Goal: Information Seeking & Learning: Learn about a topic

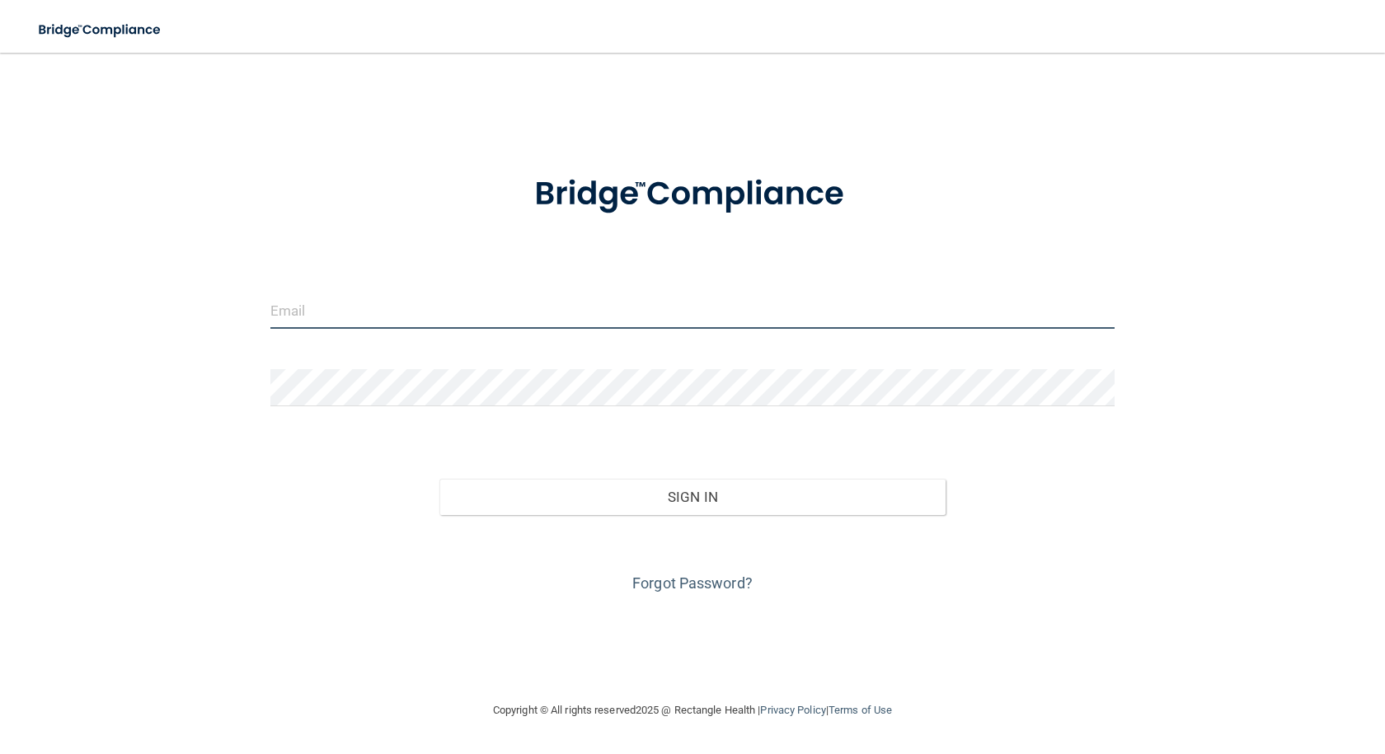
click at [526, 312] on input "email" at bounding box center [692, 310] width 844 height 37
type input "[EMAIL_ADDRESS][DOMAIN_NAME]"
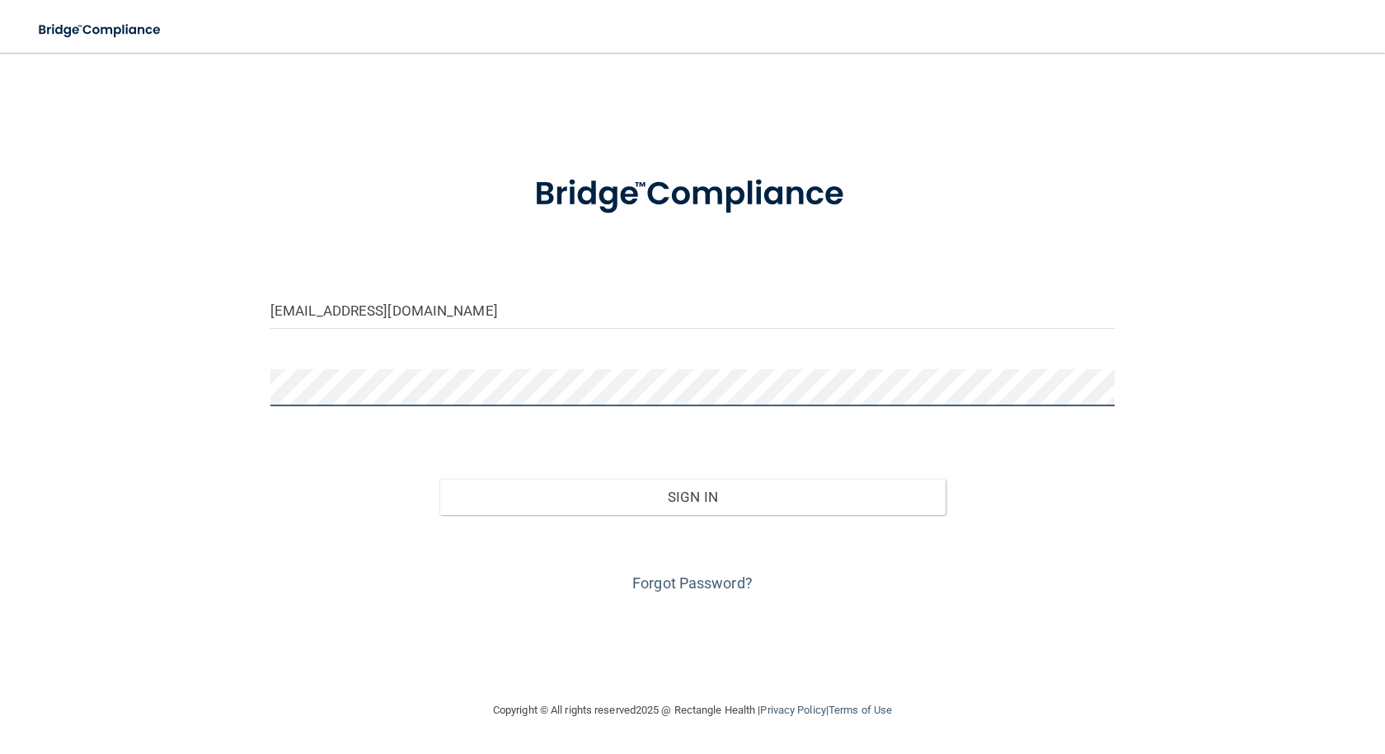
click at [439, 479] on button "Sign In" at bounding box center [692, 497] width 506 height 36
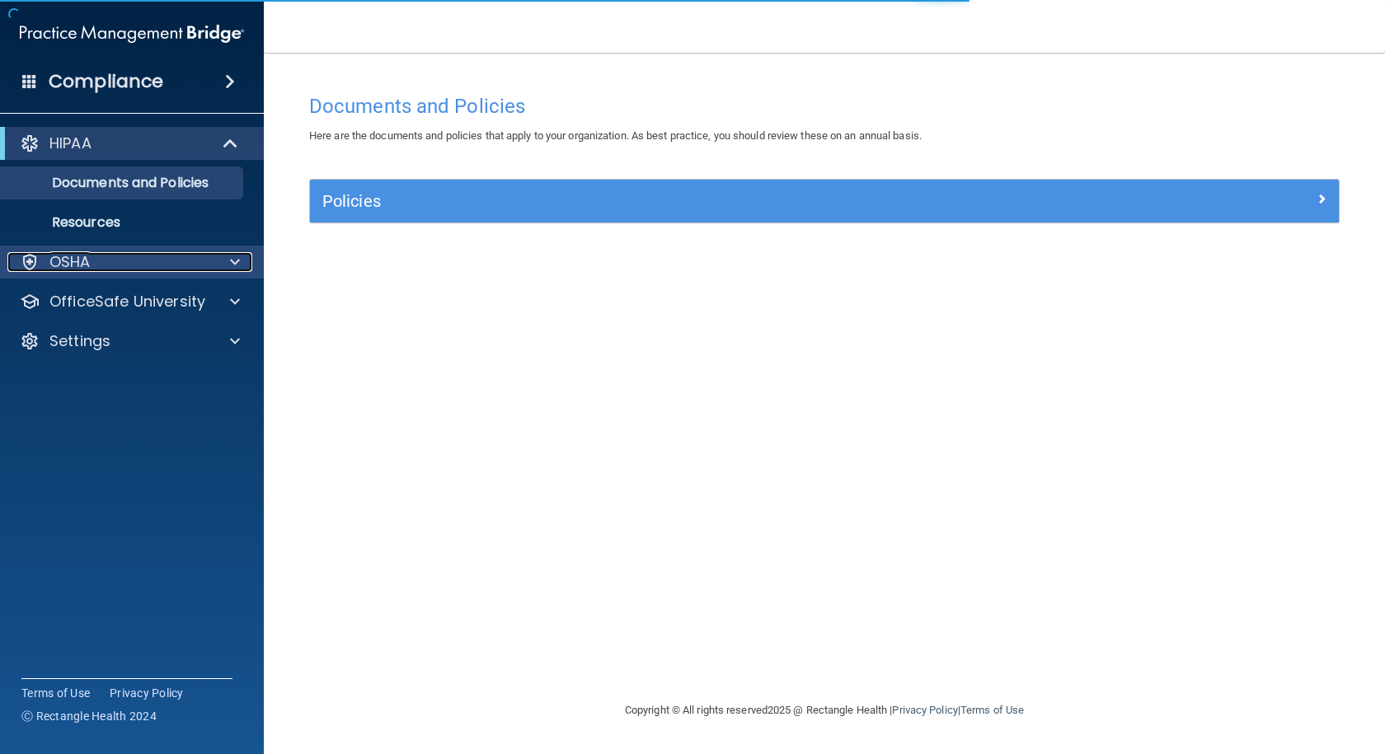
click at [203, 256] on div "OSHA" at bounding box center [109, 262] width 204 height 20
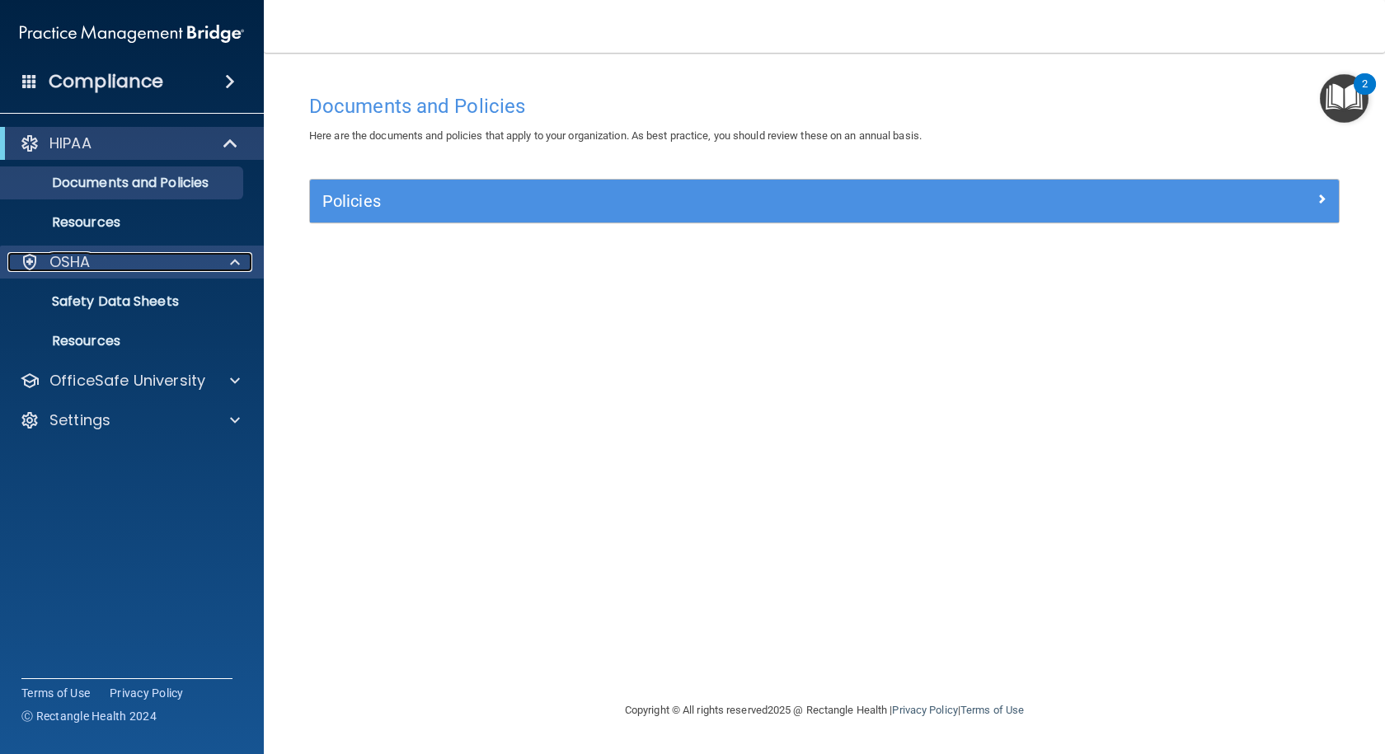
click at [213, 263] on div "OSHA" at bounding box center [129, 262] width 245 height 20
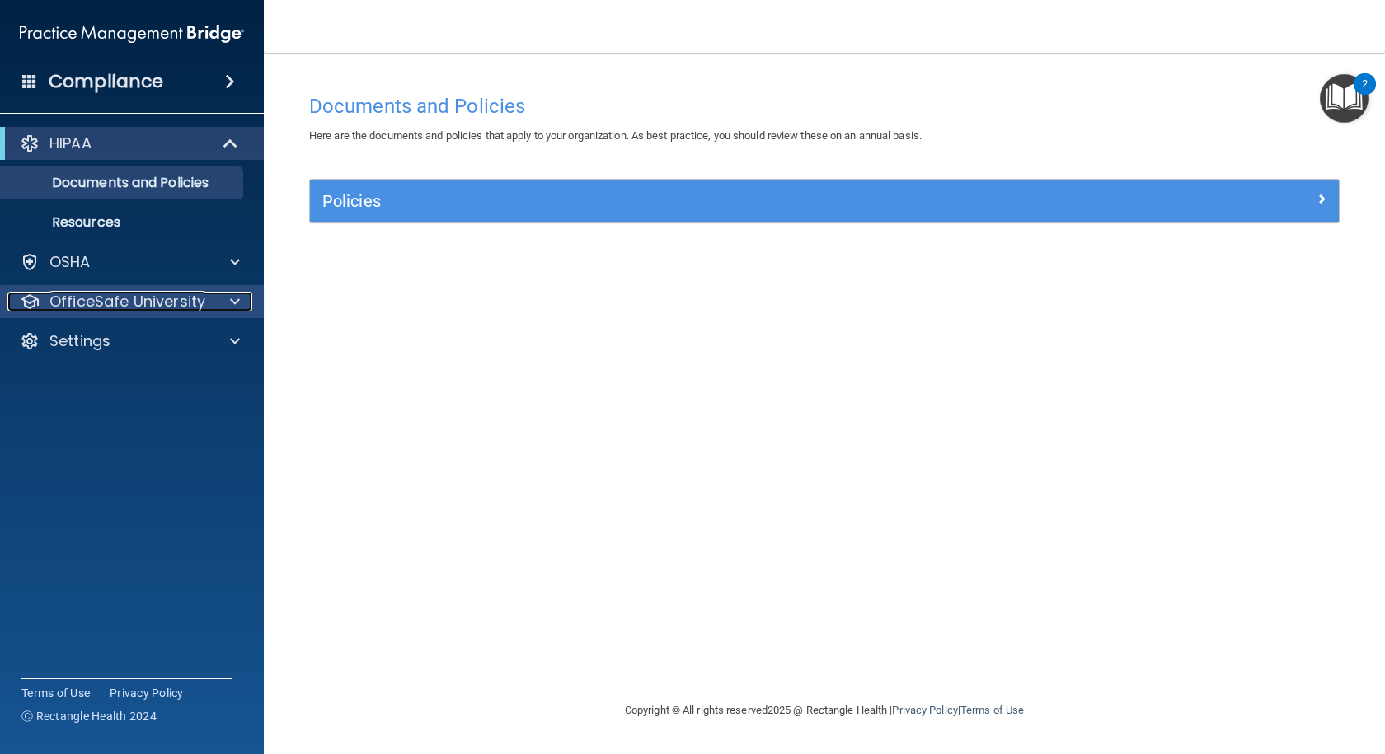
click at [189, 311] on p "OfficeSafe University" at bounding box center [127, 302] width 156 height 20
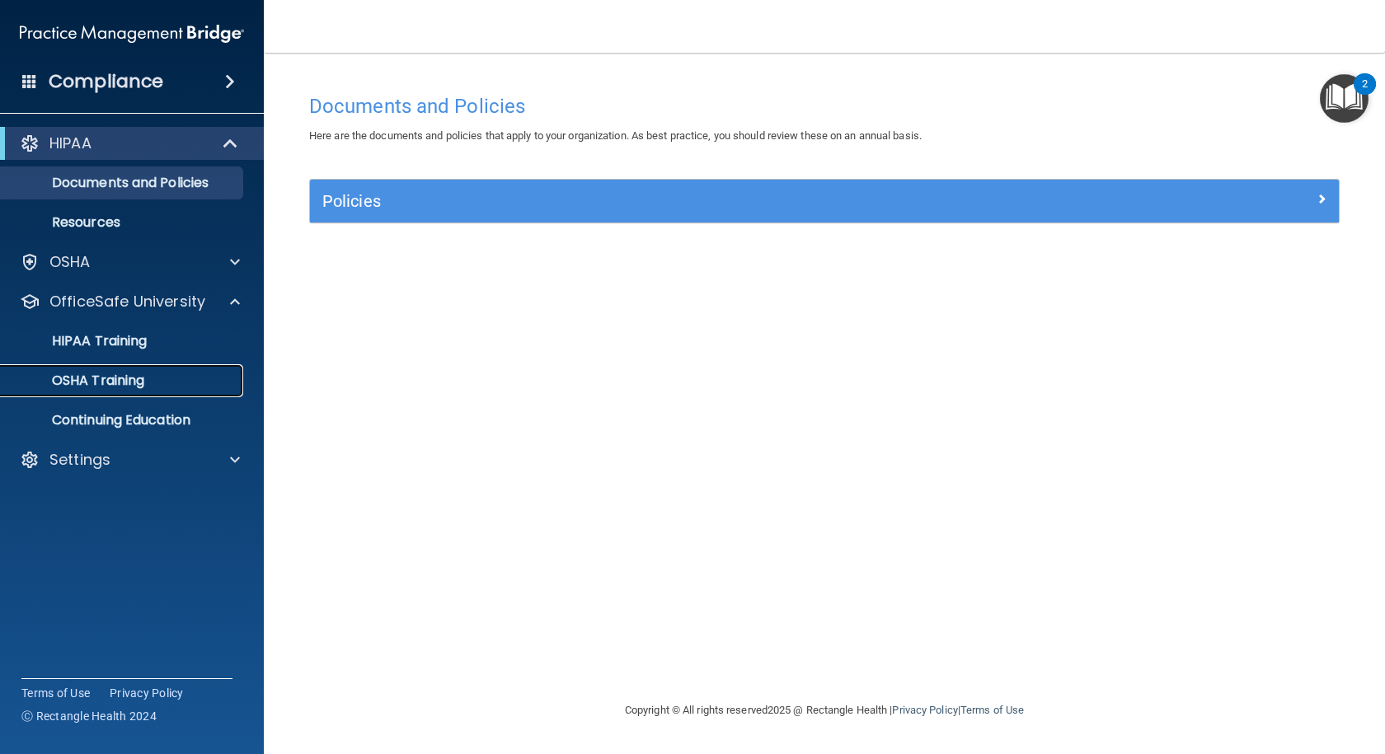
click at [123, 375] on p "OSHA Training" at bounding box center [78, 381] width 134 height 16
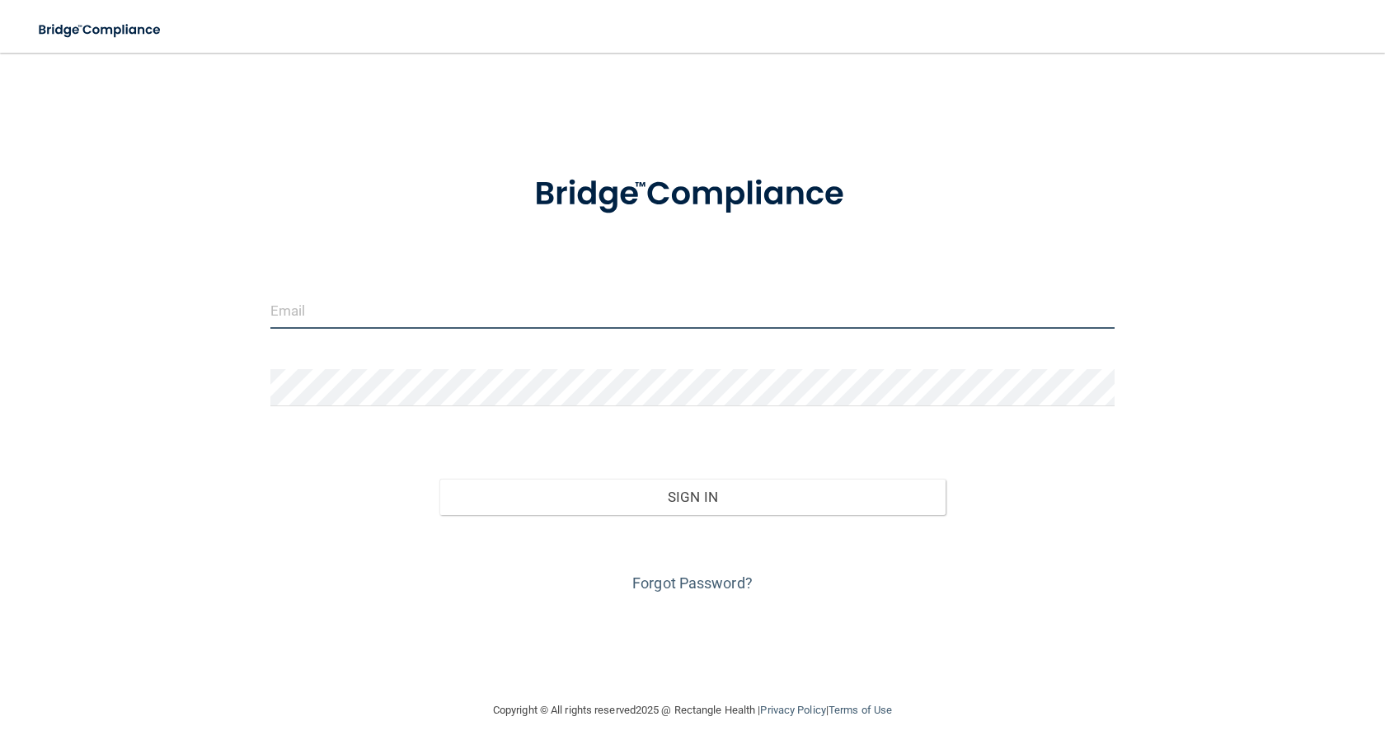
click at [646, 312] on input "email" at bounding box center [692, 310] width 844 height 37
type input "[EMAIL_ADDRESS][DOMAIN_NAME]"
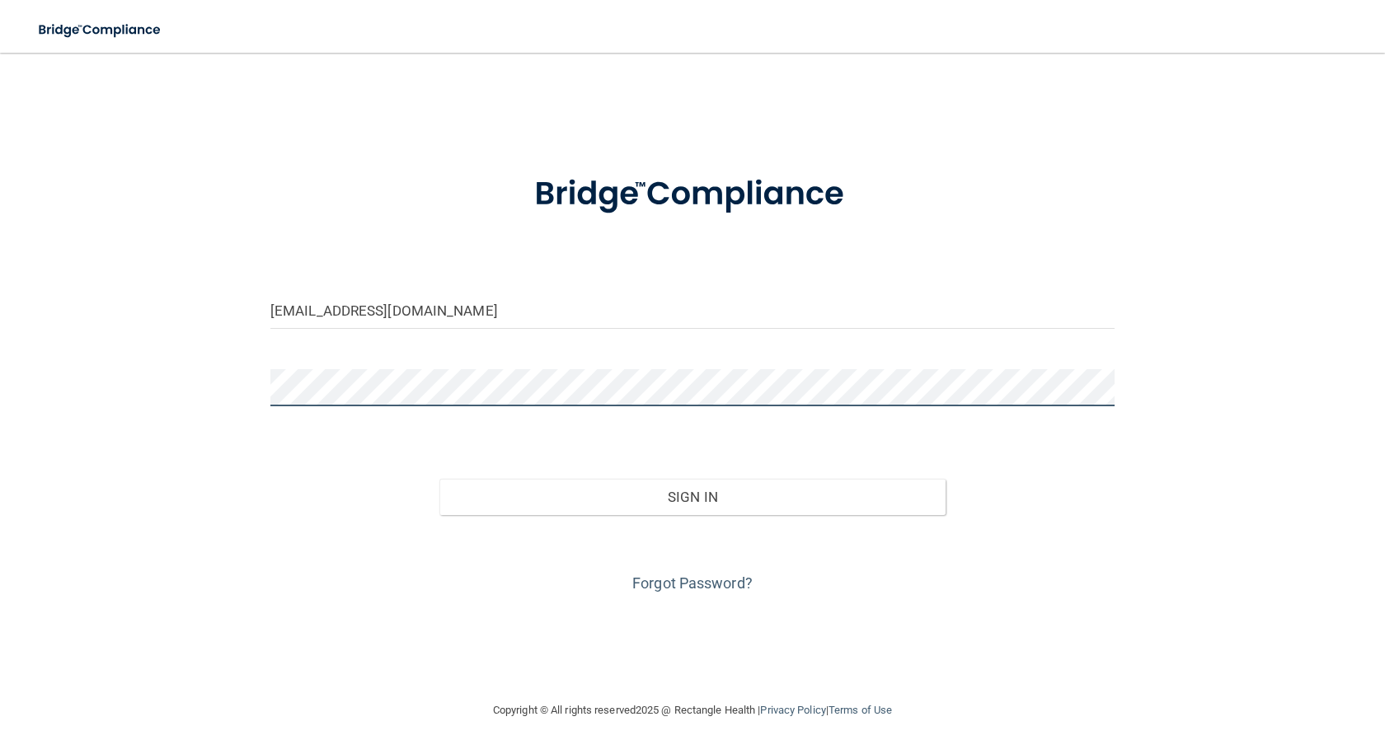
click at [439, 479] on button "Sign In" at bounding box center [692, 497] width 506 height 36
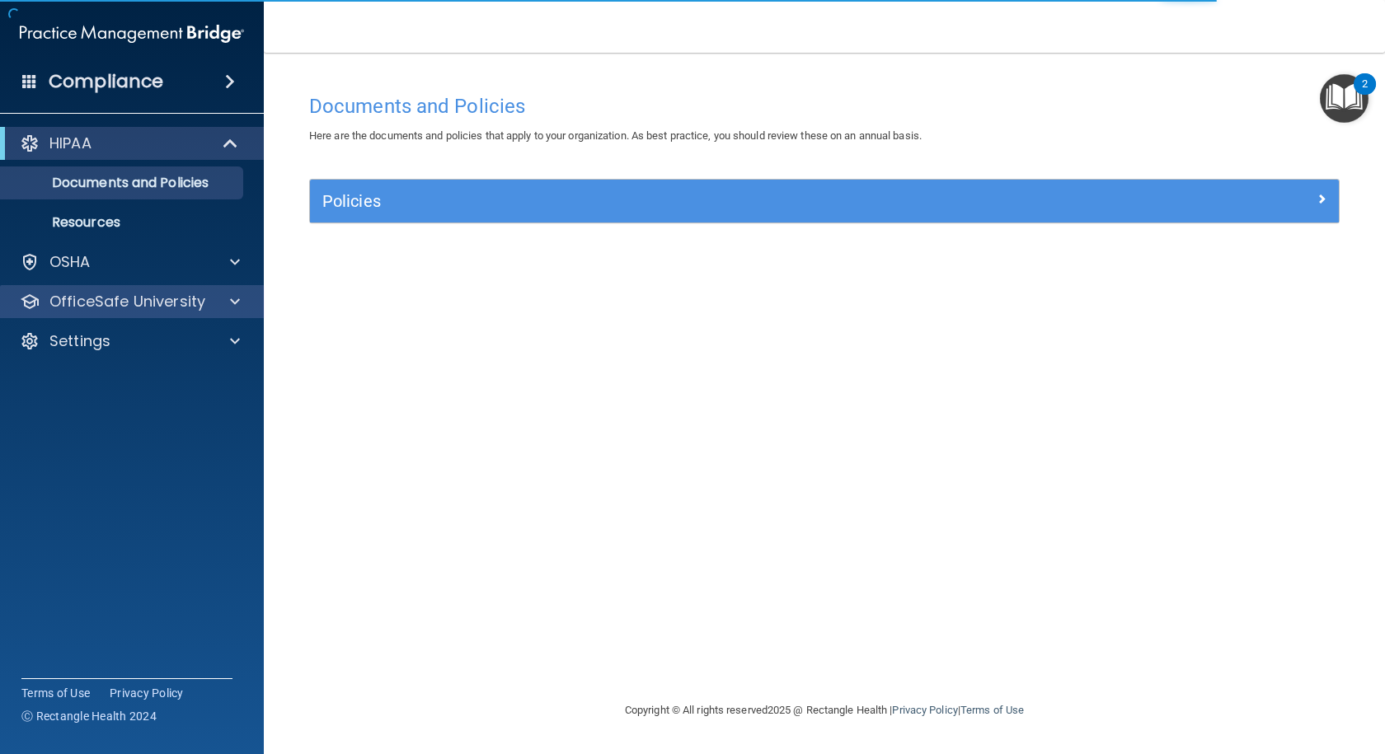
click at [190, 289] on div "OfficeSafe University" at bounding box center [132, 301] width 265 height 33
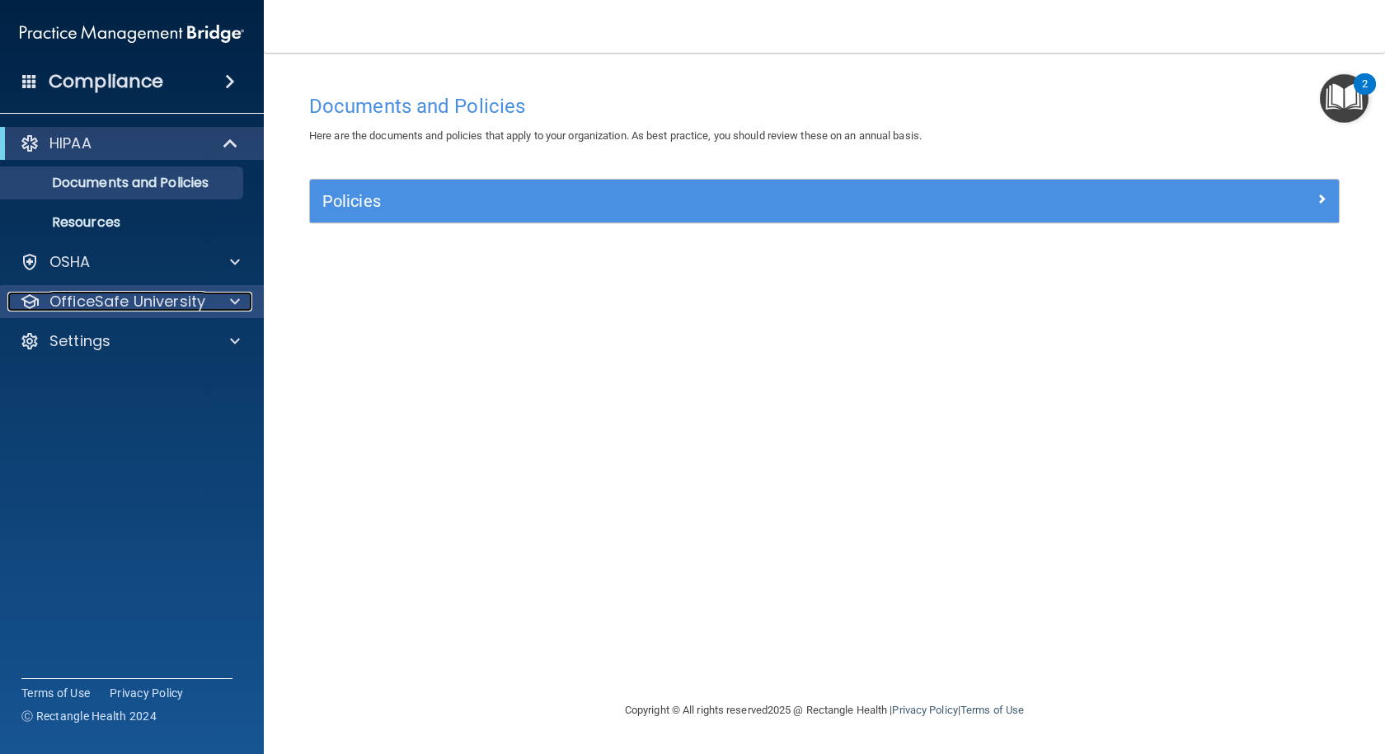
click at [195, 298] on p "OfficeSafe University" at bounding box center [127, 302] width 156 height 20
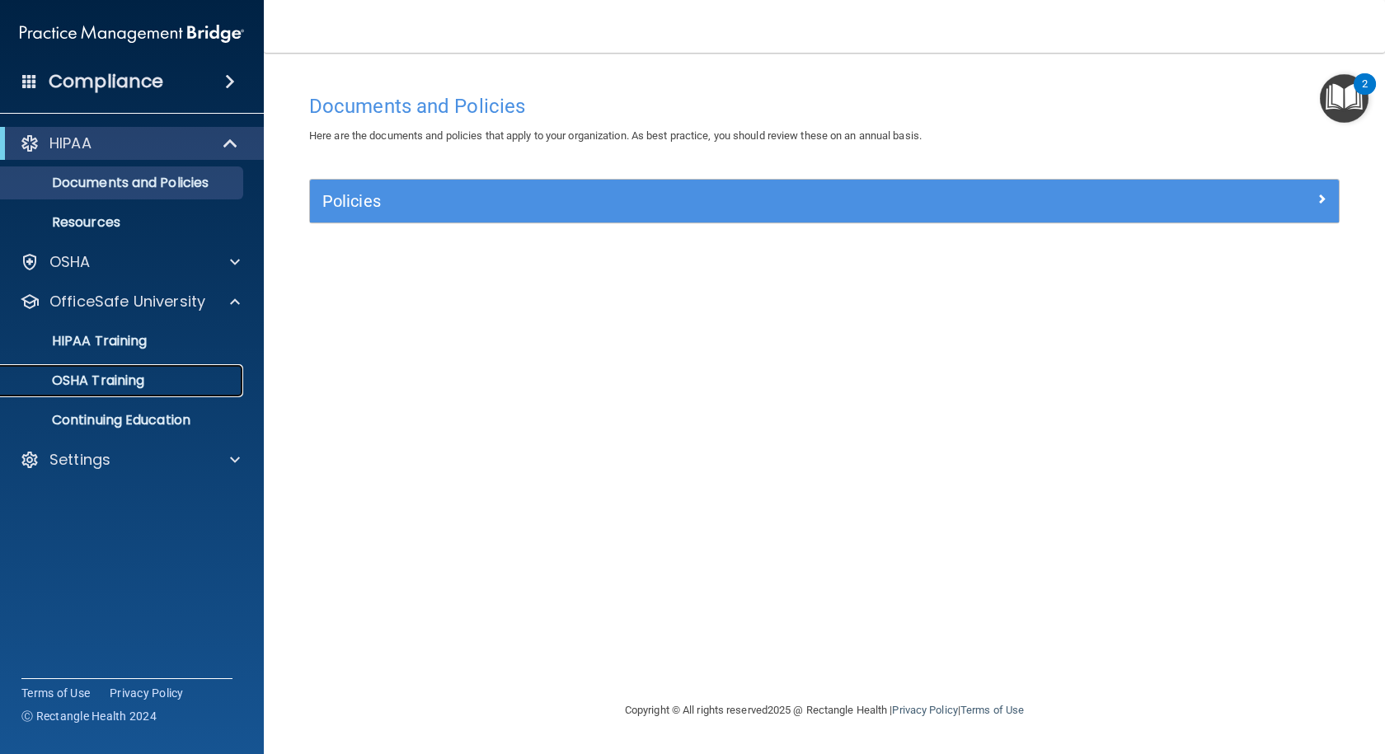
click at [88, 373] on p "OSHA Training" at bounding box center [78, 381] width 134 height 16
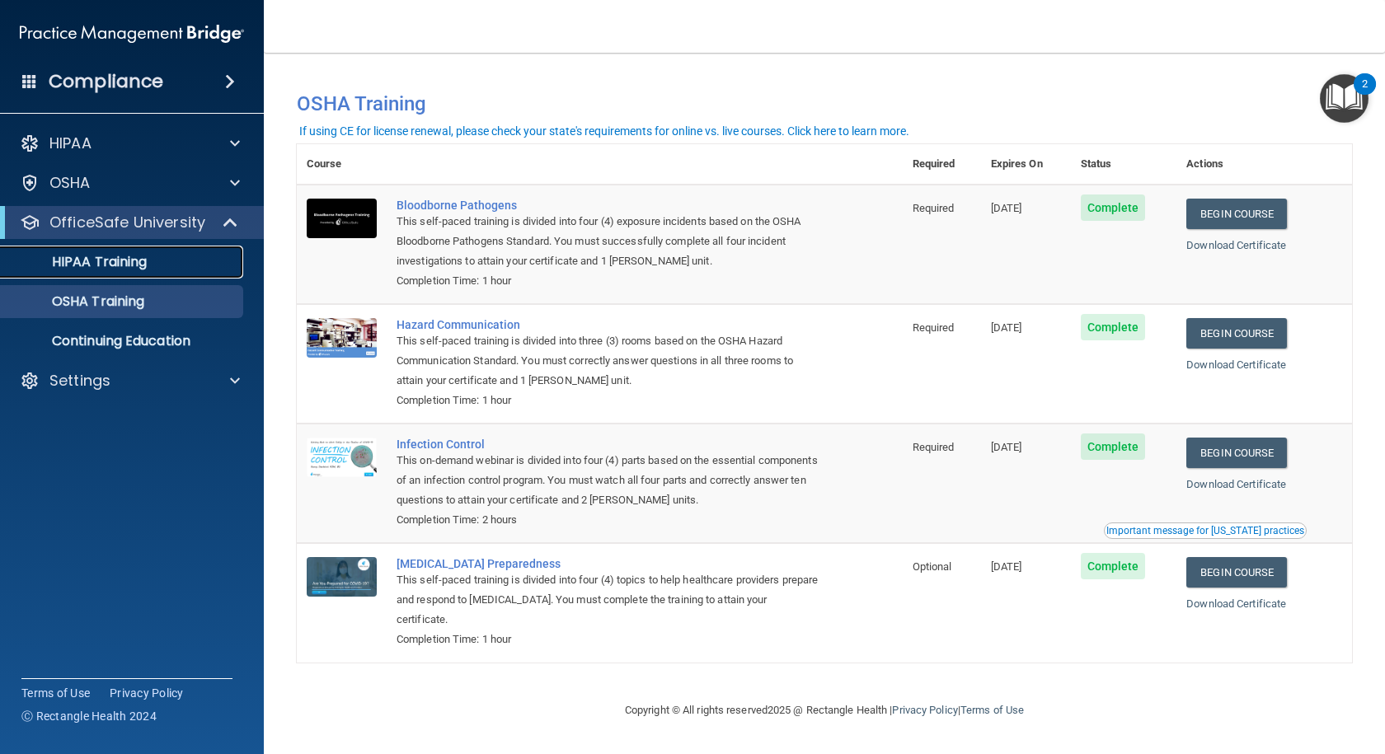
click at [118, 265] on p "HIPAA Training" at bounding box center [79, 262] width 136 height 16
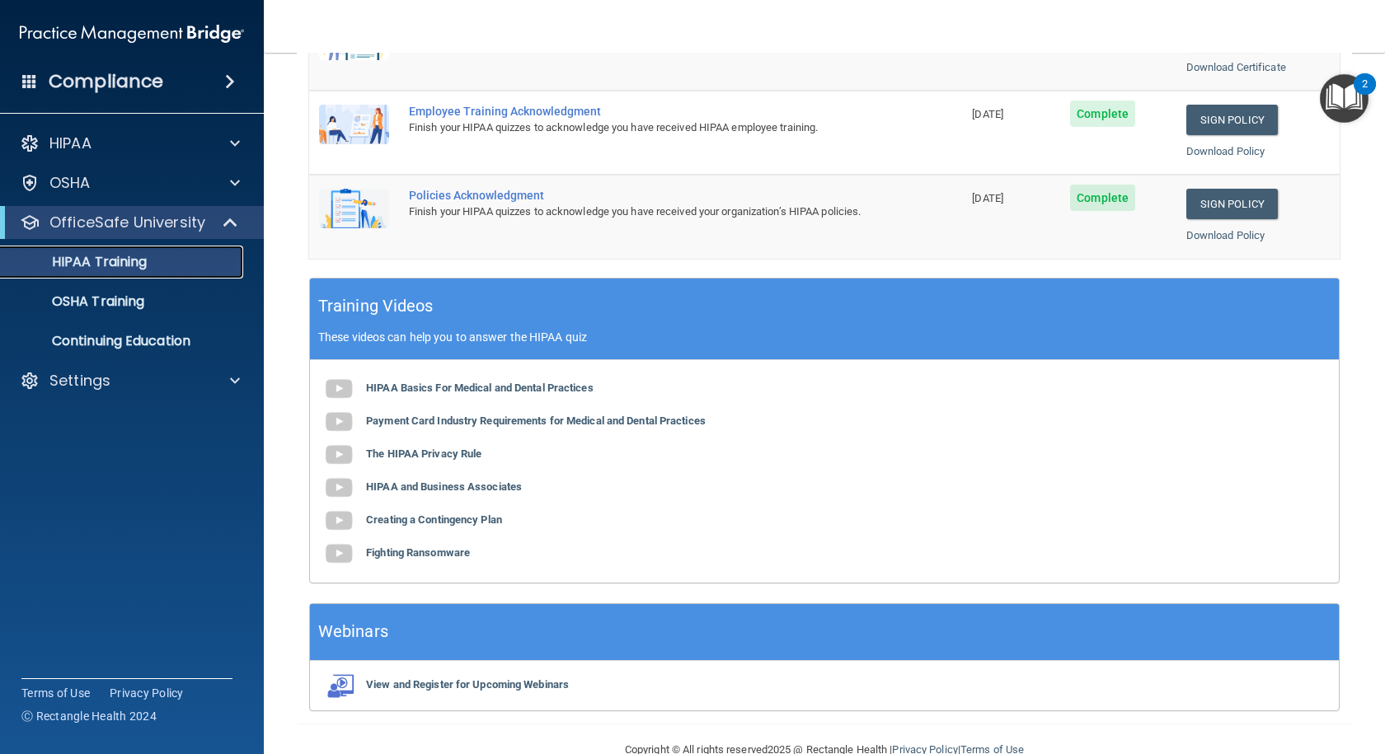
scroll to position [487, 0]
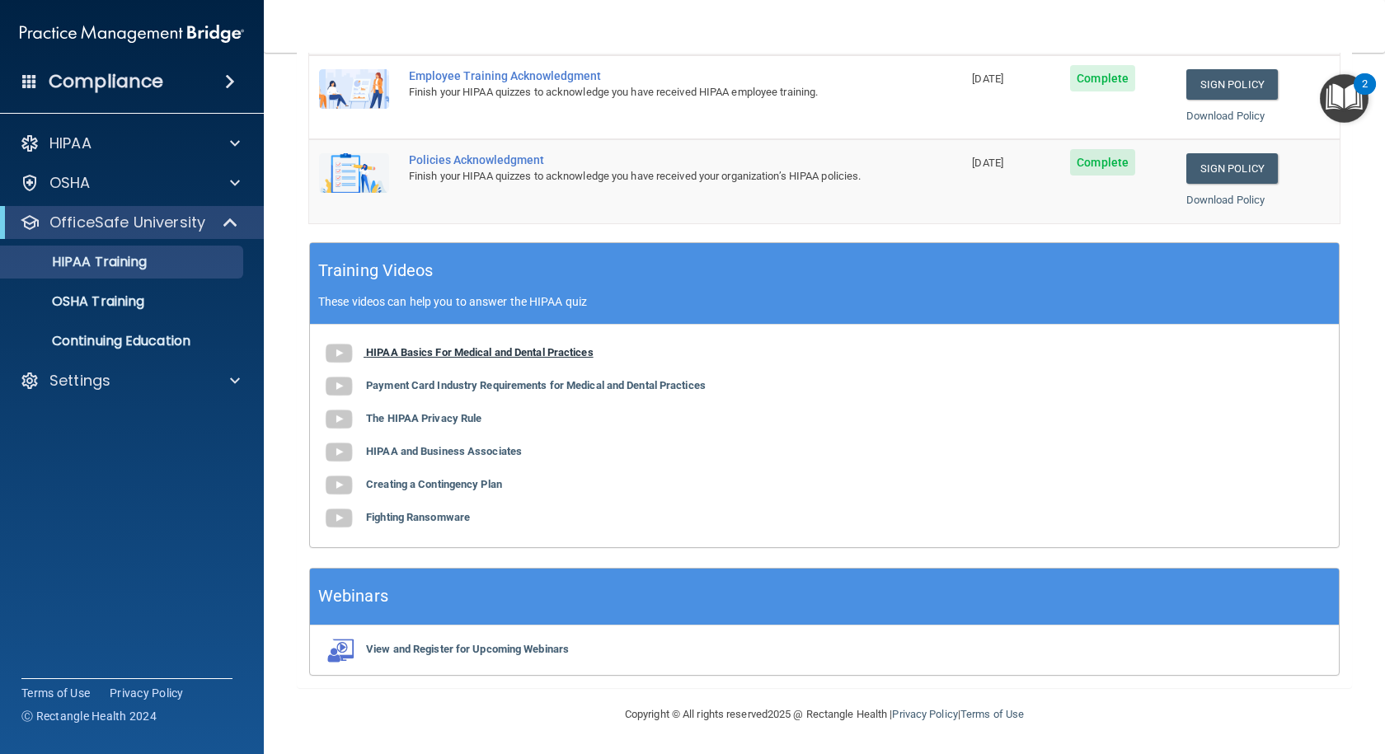
click at [426, 353] on b "HIPAA Basics For Medical and Dental Practices" at bounding box center [480, 352] width 228 height 12
click at [467, 392] on b "Payment Card Industry Requirements for Medical and Dental Practices" at bounding box center [536, 385] width 340 height 12
click at [465, 425] on b "The HIPAA Privacy Rule" at bounding box center [423, 418] width 115 height 12
click at [481, 448] on b "HIPAA and Business Associates" at bounding box center [444, 451] width 156 height 12
click at [407, 486] on b "Creating a Contingency Plan" at bounding box center [434, 484] width 136 height 12
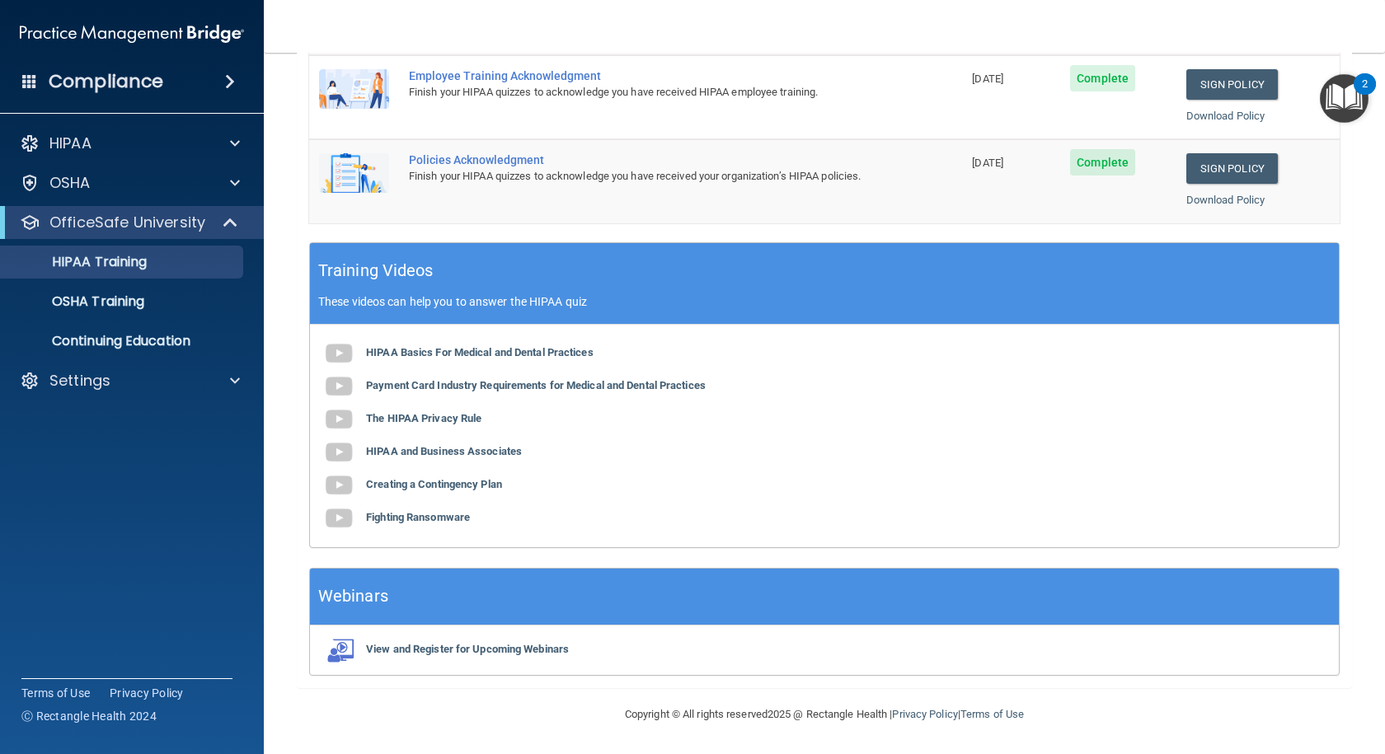
click at [385, 529] on div "HIPAA Basics For Medical and Dental Practices Payment Card Industry Requirement…" at bounding box center [824, 436] width 1029 height 223
click at [387, 522] on b "Fighting Ransomware" at bounding box center [418, 517] width 104 height 12
